Goal: Check status: Check status

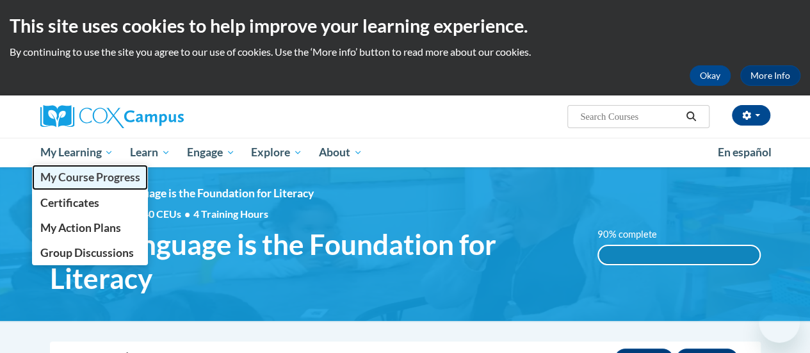
click at [86, 187] on link "My Course Progress" at bounding box center [90, 177] width 117 height 25
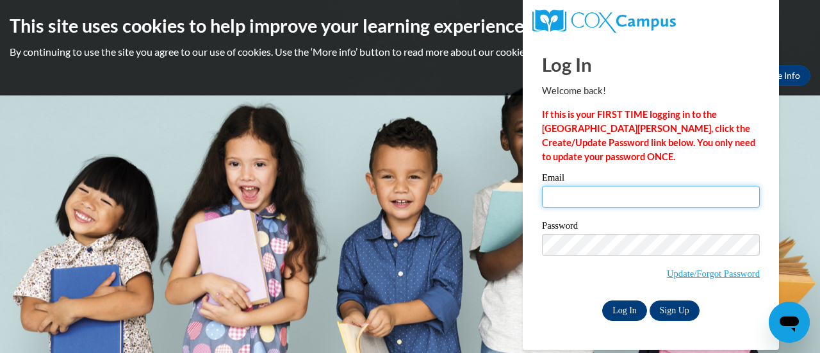
type input "msather@altoona.k12.wi.us"
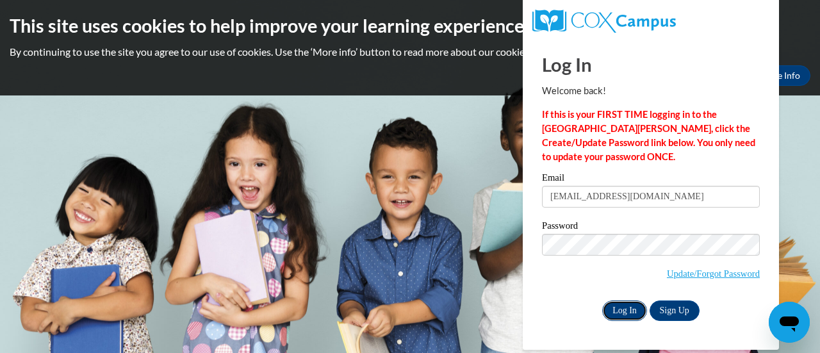
click at [626, 314] on input "Log In" at bounding box center [624, 310] width 45 height 20
